Goal: Task Accomplishment & Management: Manage account settings

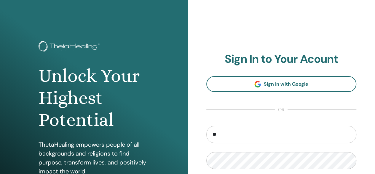
type input "**********"
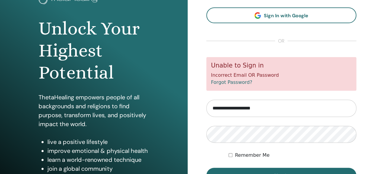
scroll to position [61, 0]
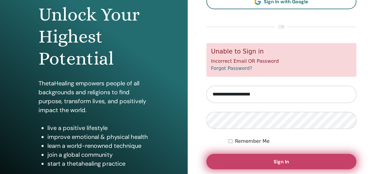
click at [282, 160] on span "Sign In" at bounding box center [281, 161] width 15 height 6
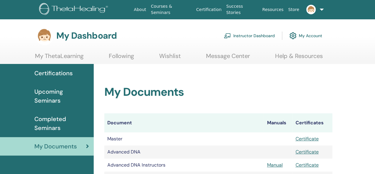
click at [74, 32] on h3 "My Dashboard" at bounding box center [86, 35] width 61 height 11
click at [50, 35] on img at bounding box center [44, 35] width 19 height 19
click at [96, 7] on img at bounding box center [74, 9] width 71 height 13
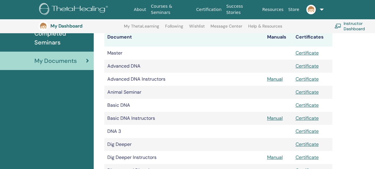
scroll to position [133, 0]
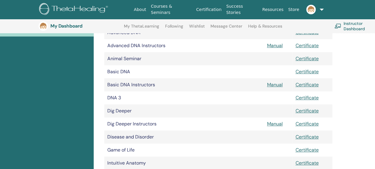
click at [127, 72] on td "Basic DNA" at bounding box center [184, 71] width 160 height 13
click at [303, 74] on link "Certificate" at bounding box center [306, 72] width 23 height 6
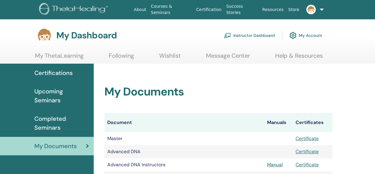
scroll to position [0, 0]
click at [316, 58] on link "Help & Resources" at bounding box center [299, 58] width 48 height 12
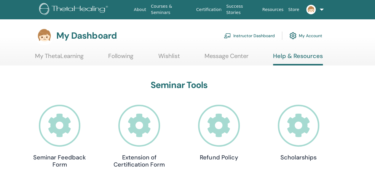
click at [233, 55] on link "Message Center" at bounding box center [227, 58] width 44 height 12
click at [232, 37] on link "Instructor Dashboard" at bounding box center [249, 35] width 51 height 13
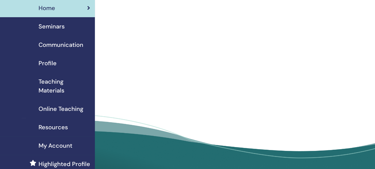
scroll to position [30, 0]
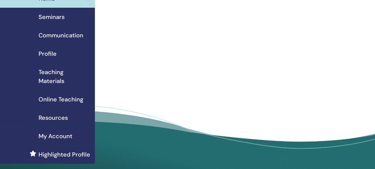
click at [53, 118] on span "Resources" at bounding box center [53, 117] width 29 height 9
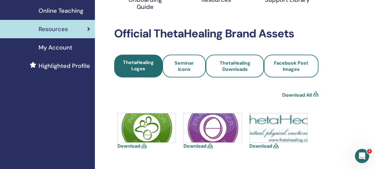
scroll to position [119, 0]
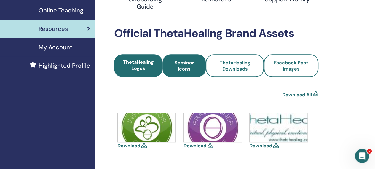
click at [176, 67] on span "Seminar Icons" at bounding box center [184, 66] width 27 height 12
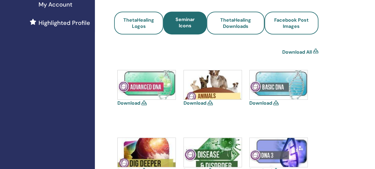
scroll to position [178, 0]
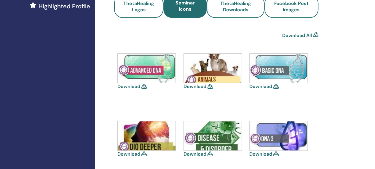
click at [277, 70] on img at bounding box center [279, 68] width 58 height 29
click at [276, 88] on icon at bounding box center [276, 86] width 5 height 5
click at [277, 86] on icon at bounding box center [276, 86] width 5 height 5
click at [281, 69] on img at bounding box center [279, 68] width 58 height 29
click at [307, 36] on link "Download All" at bounding box center [297, 35] width 30 height 7
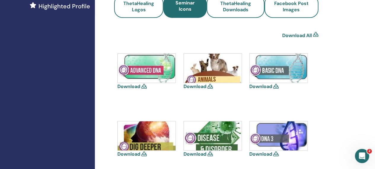
scroll to position [148, 0]
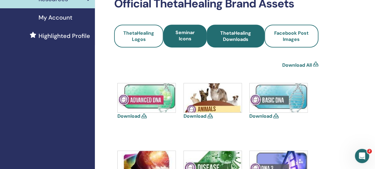
click at [232, 39] on span "ThetaHealing Downloads" at bounding box center [236, 36] width 42 height 12
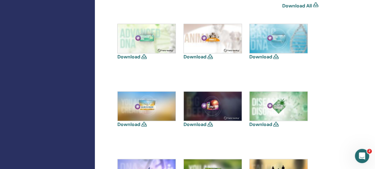
click at [276, 57] on icon at bounding box center [276, 56] width 5 height 5
click at [282, 52] on img at bounding box center [279, 38] width 58 height 29
click at [284, 44] on img at bounding box center [279, 38] width 58 height 29
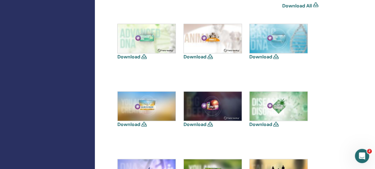
click at [283, 42] on img at bounding box center [279, 38] width 58 height 29
click at [276, 58] on icon at bounding box center [276, 56] width 5 height 5
click at [266, 58] on link "Download" at bounding box center [261, 57] width 23 height 6
click at [266, 56] on link "Download" at bounding box center [261, 57] width 23 height 6
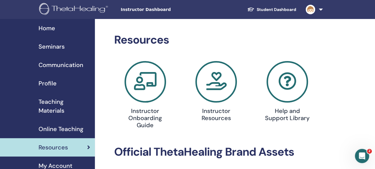
click at [66, 127] on span "Online Teaching" at bounding box center [61, 129] width 45 height 9
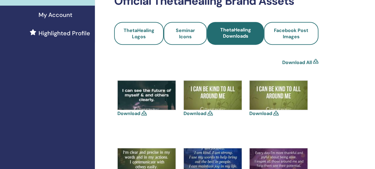
scroll to position [178, 0]
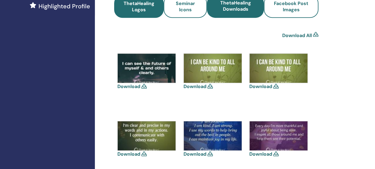
click at [131, 3] on span "ThetaHealing Logos" at bounding box center [139, 6] width 34 height 12
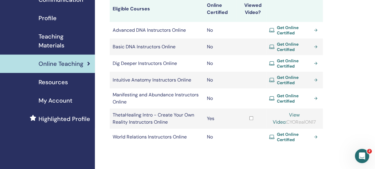
scroll to position [30, 0]
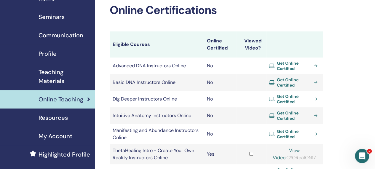
click at [287, 99] on span "Get Online Certified" at bounding box center [294, 99] width 35 height 11
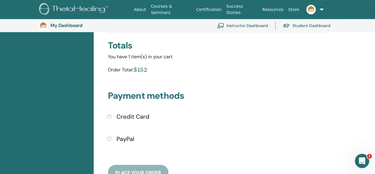
drag, startPoint x: 157, startPoint y: 69, endPoint x: 138, endPoint y: 70, distance: 18.7
click at [138, 70] on div "Order Total: $152" at bounding box center [218, 70] width 221 height 11
copy div "$152"
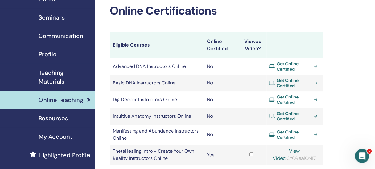
click at [57, 79] on span "Teaching Materials" at bounding box center [65, 77] width 52 height 18
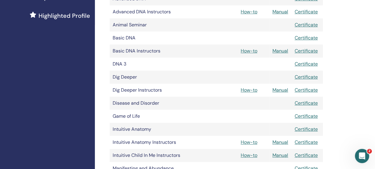
scroll to position [178, 0]
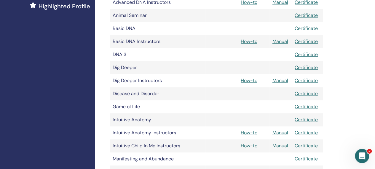
click at [298, 29] on link "Certificate" at bounding box center [306, 28] width 23 height 6
click at [252, 40] on link "How-to" at bounding box center [249, 41] width 17 height 6
